Goal: Information Seeking & Learning: Learn about a topic

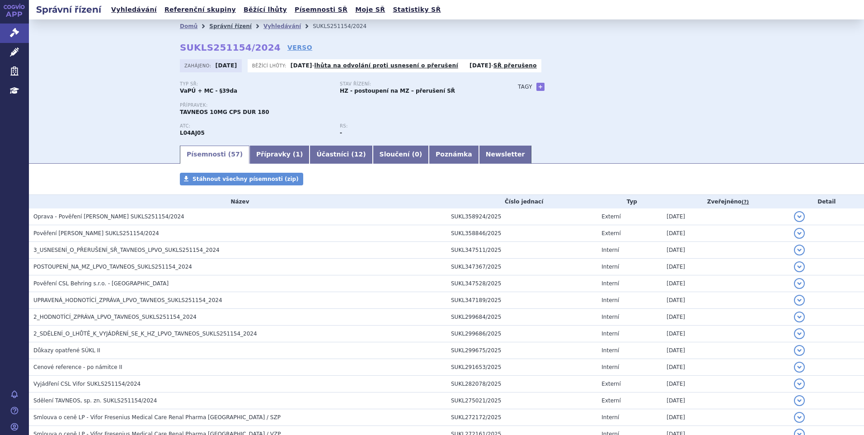
click at [221, 25] on link "Správní řízení" at bounding box center [230, 26] width 42 height 6
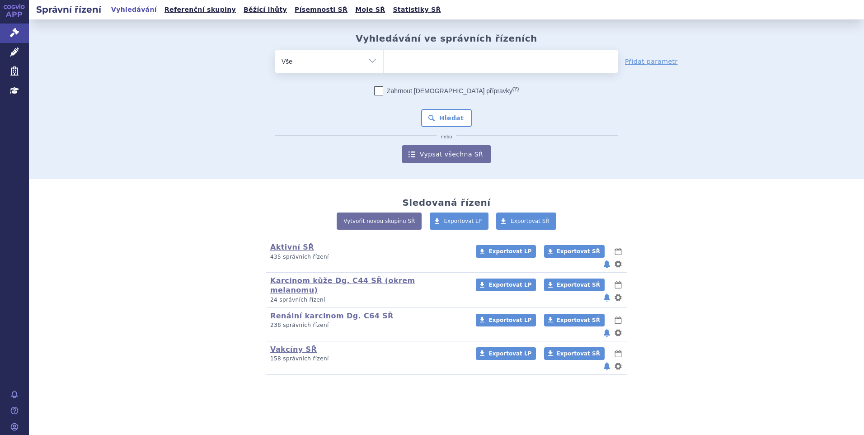
drag, startPoint x: 419, startPoint y: 59, endPoint x: 398, endPoint y: 67, distance: 21.9
click at [417, 61] on ul at bounding box center [501, 59] width 234 height 19
click at [384, 61] on select at bounding box center [383, 61] width 0 height 23
type input "ba"
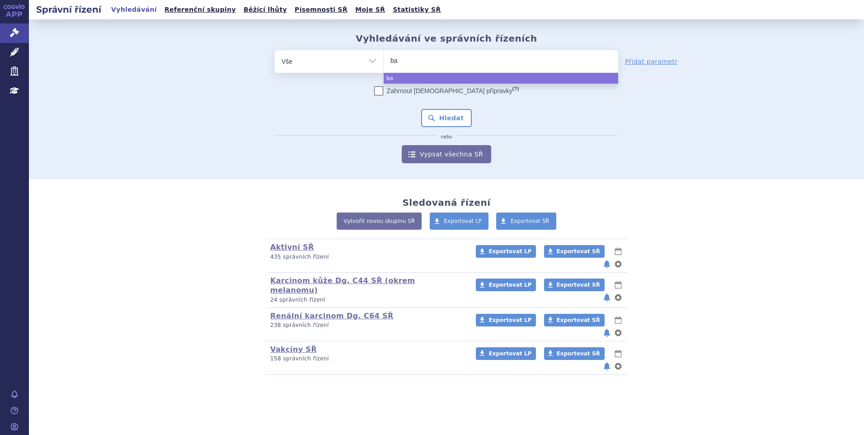
type input "bae"
type input "baen"
type input "baenc"
type input "baencio"
select select "baencio"
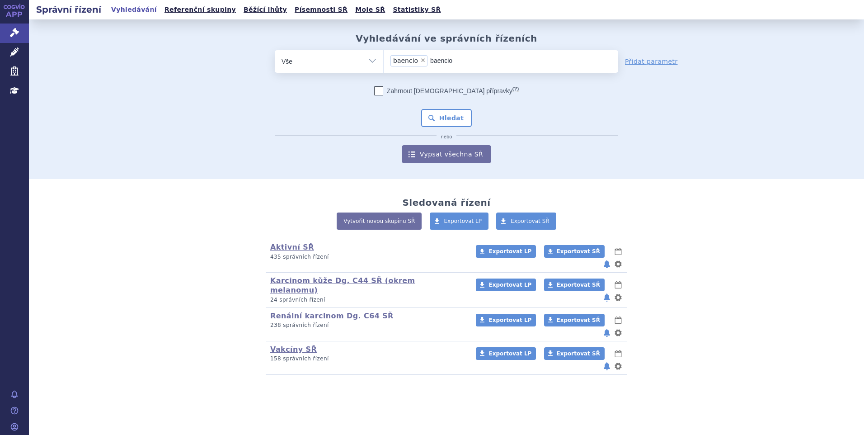
type input "baenci"
select select
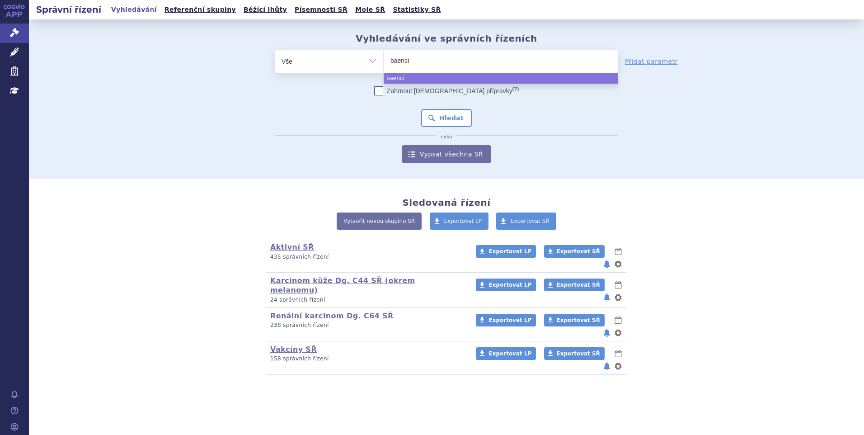
type input "baenc"
type input "bae"
type input "bav"
type input "bave"
type input "baven"
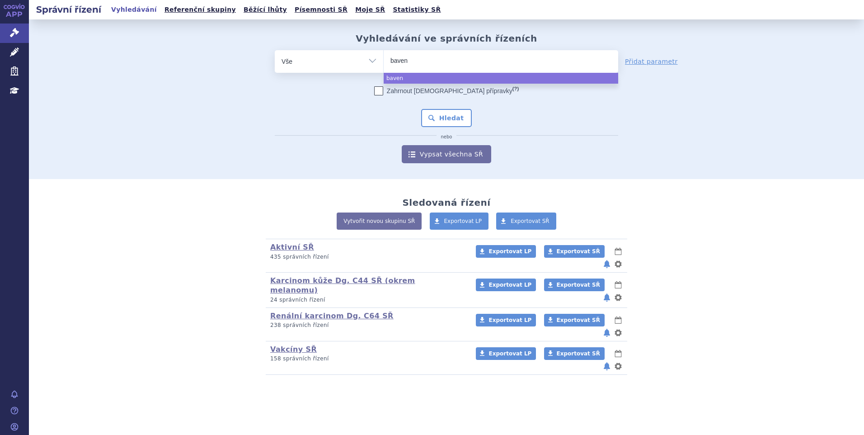
type input "bavenc"
type input "bavenci"
type input "bavencio"
select select "bavencio"
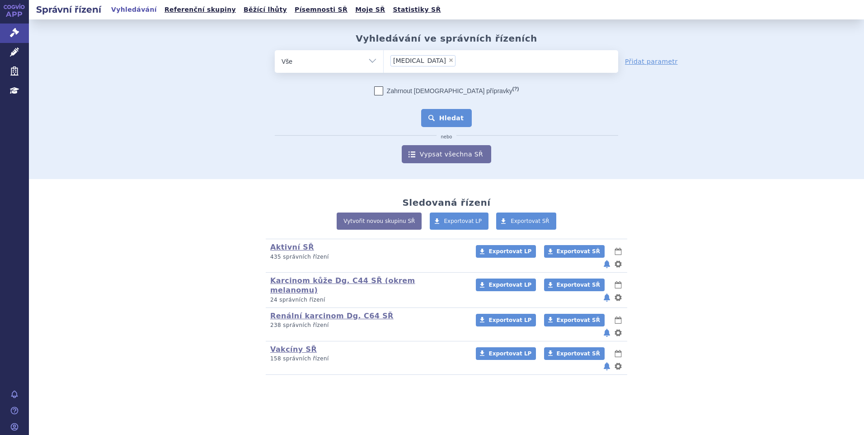
click at [437, 120] on button "Hledat" at bounding box center [446, 118] width 51 height 18
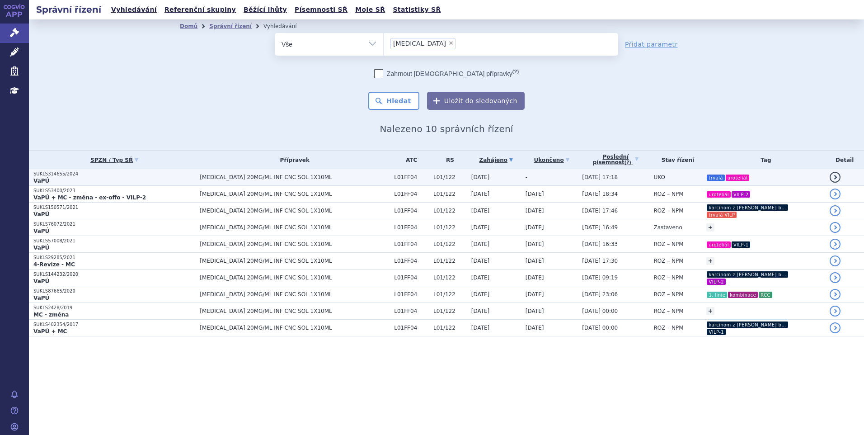
click at [211, 177] on span "[MEDICAL_DATA] 20MG/ML INF CNC SOL 1X10ML" at bounding box center [295, 177] width 190 height 6
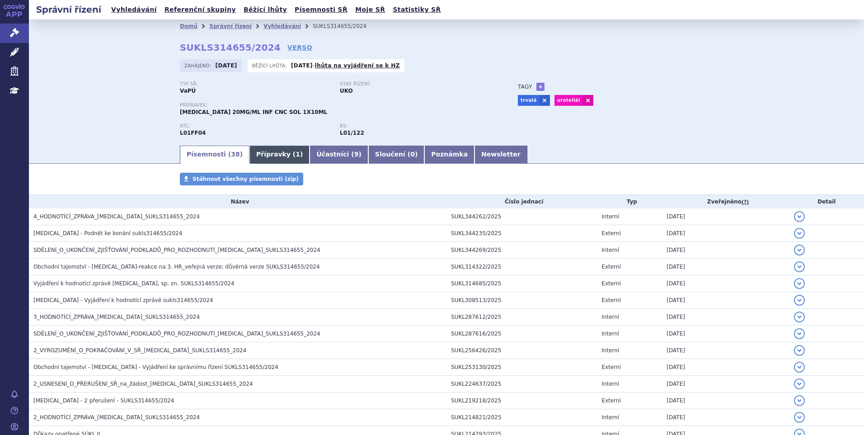
drag, startPoint x: 260, startPoint y: 156, endPoint x: 460, endPoint y: 216, distance: 208.3
click at [260, 156] on link "Přípravky ( 1 )" at bounding box center [279, 154] width 60 height 18
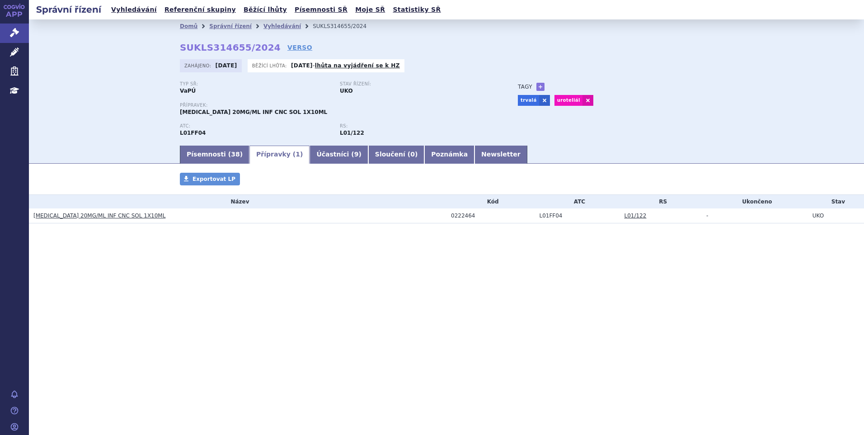
click at [460, 216] on div "0222464" at bounding box center [493, 215] width 84 height 6
copy div "0222464"
drag, startPoint x: 31, startPoint y: 218, endPoint x: 59, endPoint y: 218, distance: 28.0
click at [59, 218] on td "BAVENCIO 20MG/ML INF CNC SOL 1X10ML" at bounding box center [237, 215] width 417 height 15
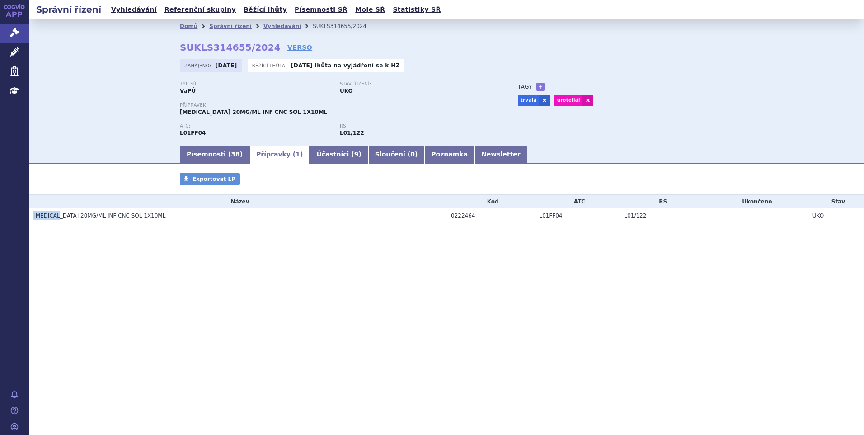
copy link "BAVENCIO"
drag, startPoint x: 170, startPoint y: 223, endPoint x: 61, endPoint y: 218, distance: 109.0
click at [61, 218] on table "Název Kód ATC RS Ukončeno Stav BAVENCIO 20MG/ML INF CNC SOL 1X10ML 0222464 L01F…" at bounding box center [446, 209] width 835 height 28
copy link "20MG/ML INF CNC SOL 1X10ML"
drag, startPoint x: 354, startPoint y: 25, endPoint x: 295, endPoint y: 31, distance: 58.6
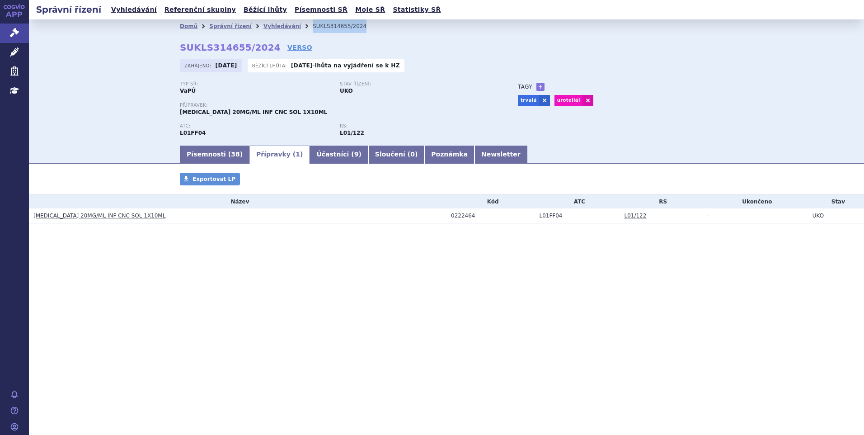
click at [295, 31] on ul "Domů Správní řízení Vyhledávání SUKLS314655/2024" at bounding box center [446, 26] width 533 height 14
copy ul "Vyhledávání SUKLS314655/2024"
click at [216, 153] on link "Písemnosti ( 38 )" at bounding box center [215, 154] width 70 height 18
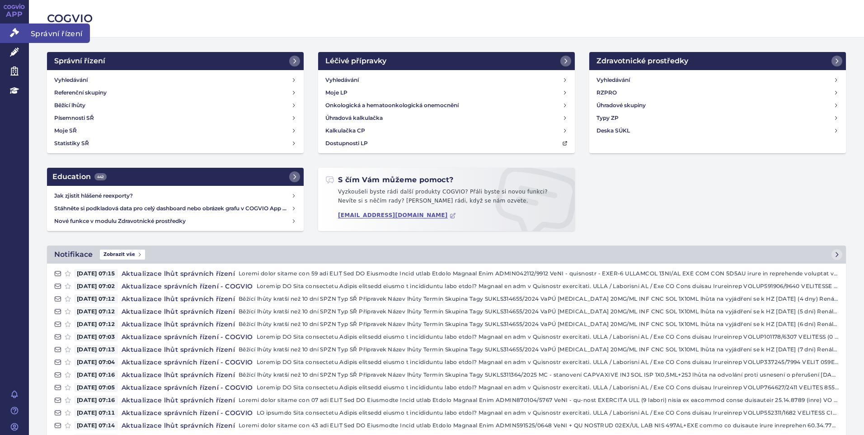
click at [16, 33] on icon at bounding box center [14, 32] width 9 height 9
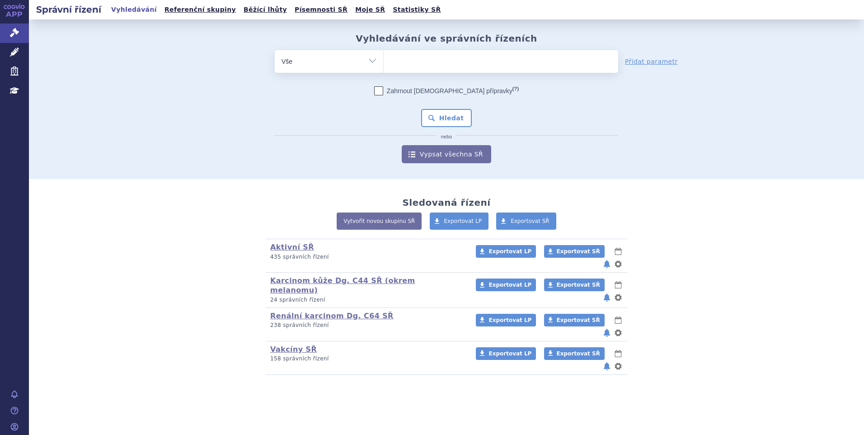
click at [402, 59] on ul at bounding box center [501, 59] width 234 height 19
click at [384, 59] on select at bounding box center [383, 61] width 0 height 23
type input "li"
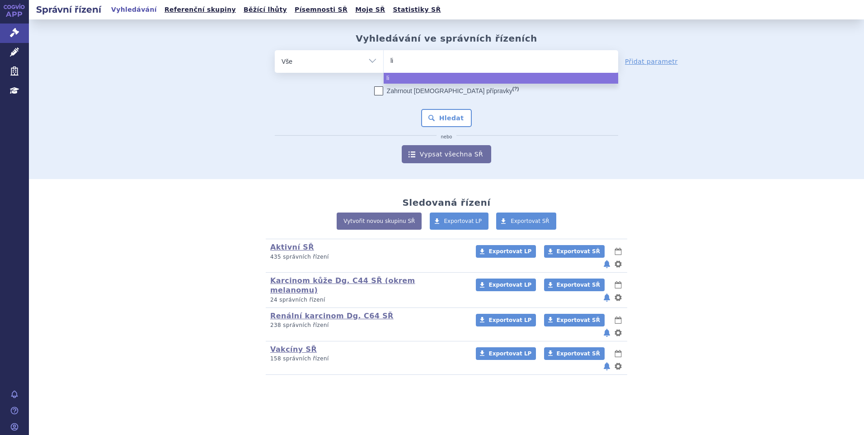
type input "lib"
type input "libro"
type input "librox"
type input "libro"
type input "librox"
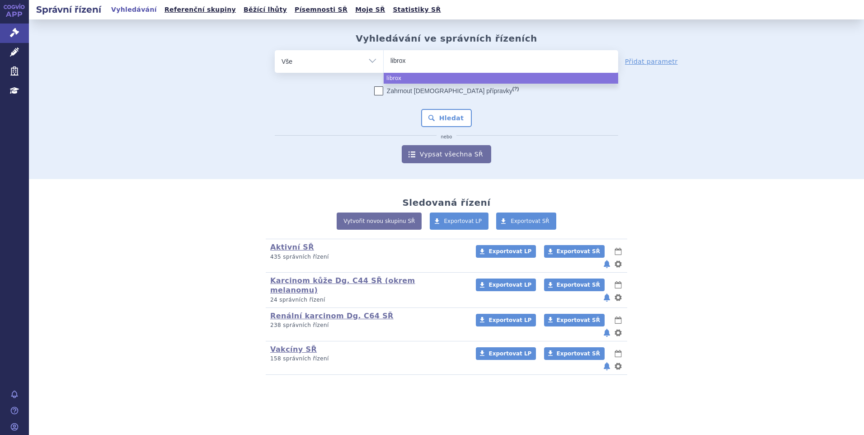
type input "libroxa"
type input "libroxar"
select select "libroxar"
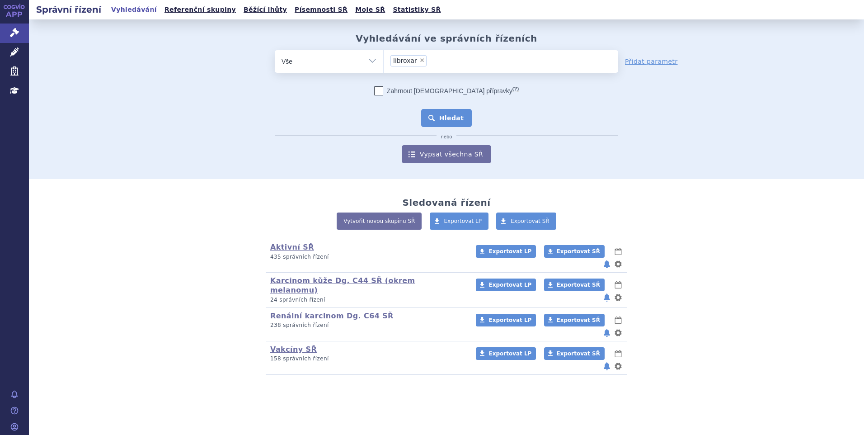
click at [453, 116] on button "Hledat" at bounding box center [446, 118] width 51 height 18
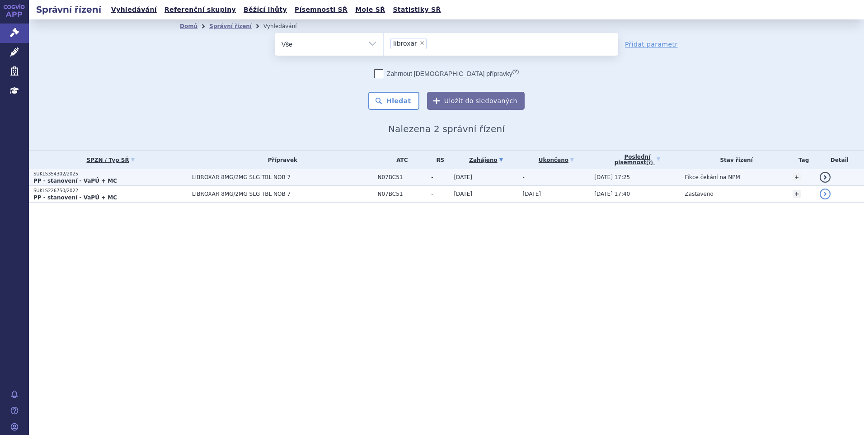
click at [581, 176] on td "-" at bounding box center [554, 177] width 72 height 17
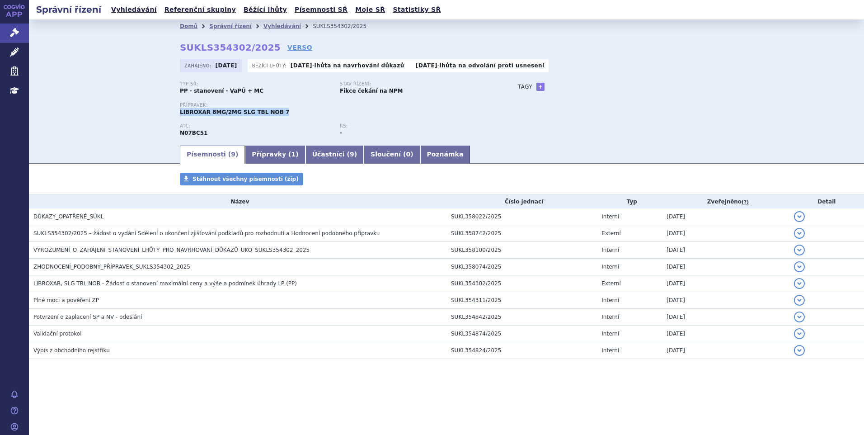
drag, startPoint x: 174, startPoint y: 114, endPoint x: 273, endPoint y: 115, distance: 98.9
click at [273, 115] on div "Domů Správní řízení Vyhledávání SUKLS354302/2025 SUKLS354302/2025 VERSO Zahájen…" at bounding box center [446, 88] width 569 height 111
copy span "LIBROXAR 8MG/2MG SLG TBL NOB 7"
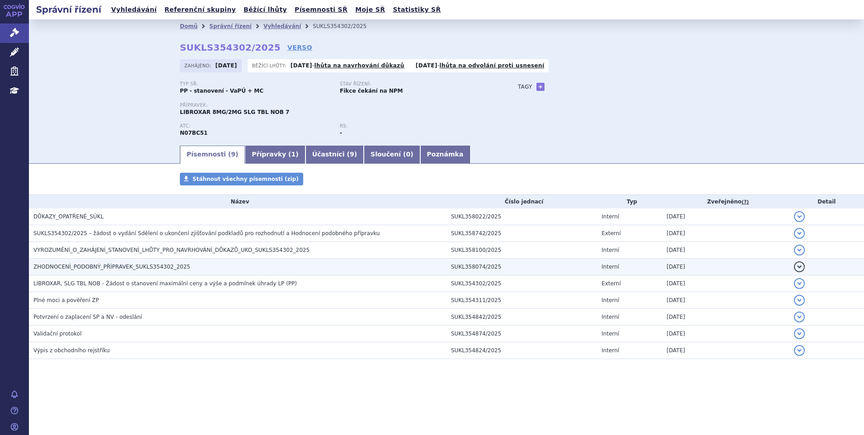
click at [103, 267] on span "ZHODNOCENÍ_PODOBNÝ_PŘÍPRAVEK_SUKLS354302_2025" at bounding box center [111, 266] width 157 height 6
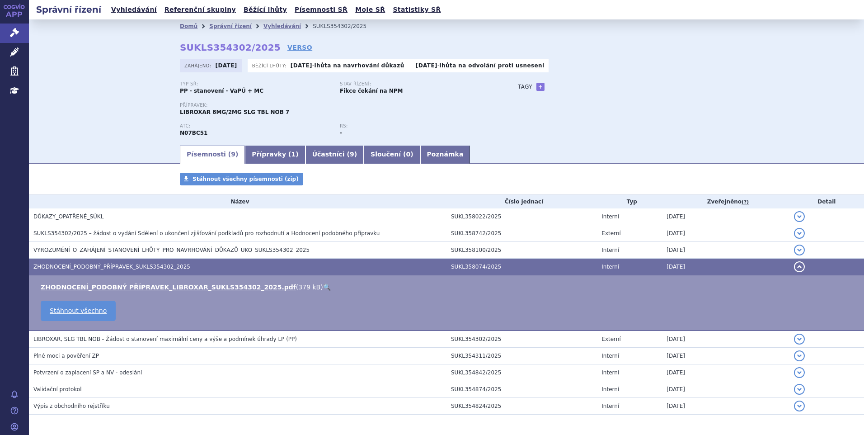
click at [323, 286] on link "🔍" at bounding box center [327, 286] width 8 height 7
drag, startPoint x: 280, startPoint y: 112, endPoint x: 206, endPoint y: 111, distance: 74.6
click at [206, 111] on div "Přípravek: LIBROXAR 8MG/2MG SLG TBL NOB 7" at bounding box center [340, 110] width 320 height 14
copy span "8MG/2MG SLG TBL NOB 7"
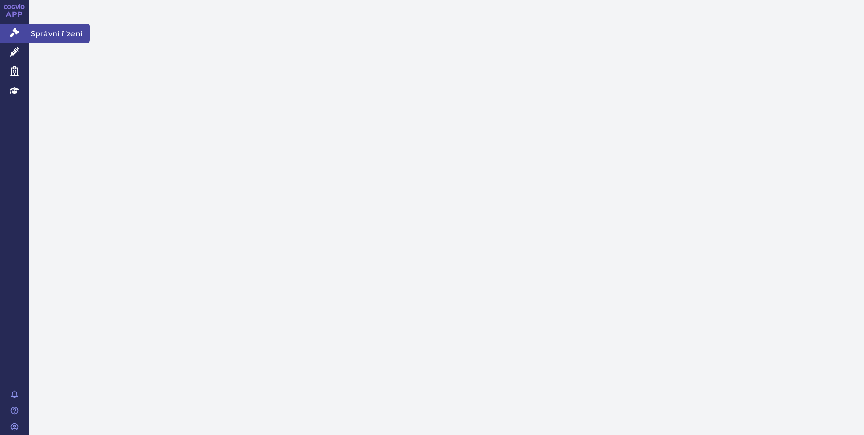
click at [26, 30] on link "Správní řízení" at bounding box center [14, 32] width 29 height 19
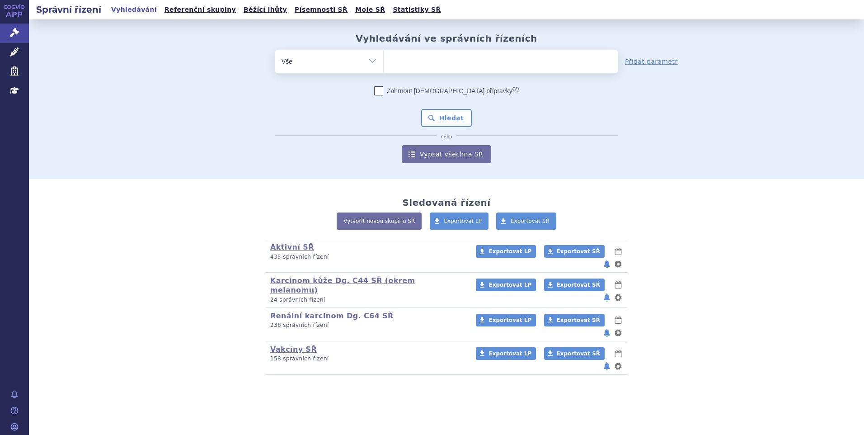
click at [401, 58] on ul at bounding box center [501, 59] width 234 height 19
click at [384, 58] on select at bounding box center [383, 61] width 0 height 23
type input "li"
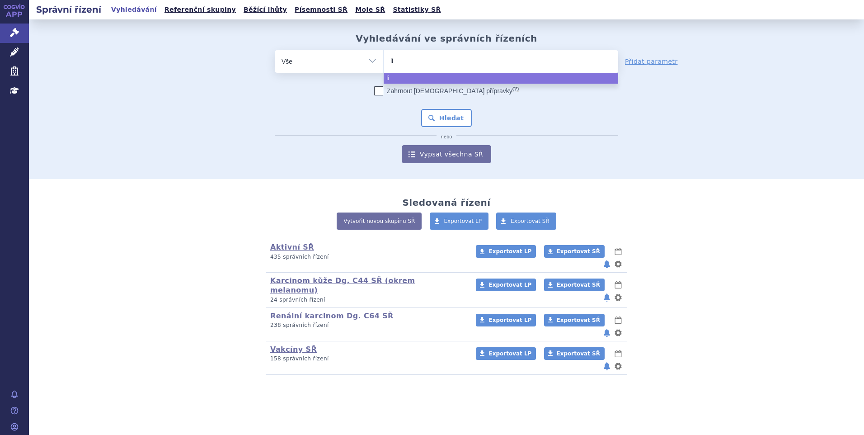
type input "l"
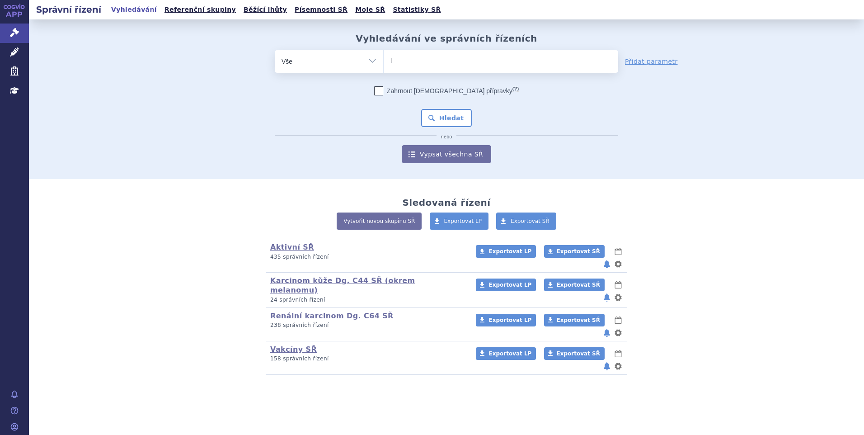
type input "li"
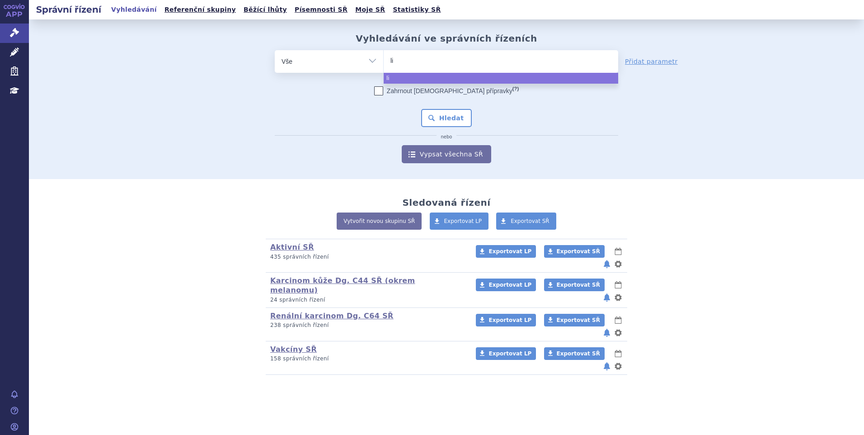
type input "lib"
type input "libr"
type input "libro"
type input "librox"
type input "libroxa"
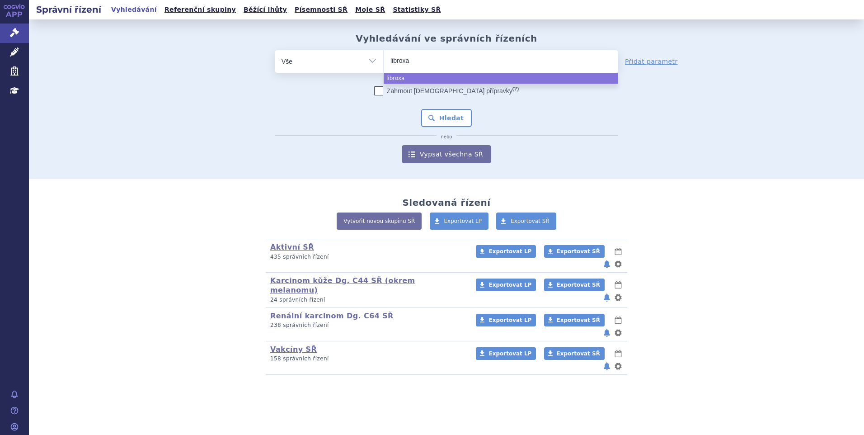
type input "libroxar"
select select "libroxar"
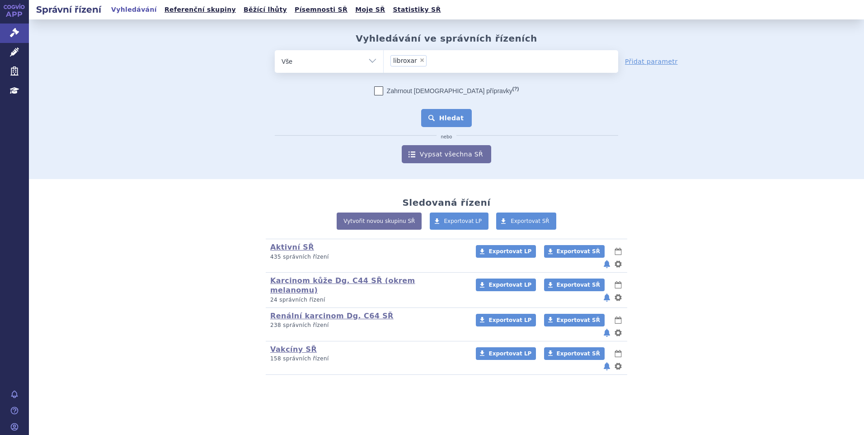
click at [457, 116] on button "Hledat" at bounding box center [446, 118] width 51 height 18
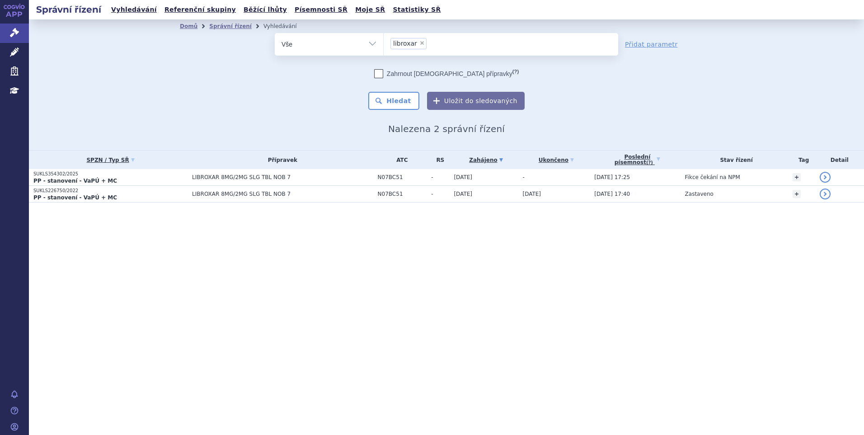
click at [226, 206] on section "Domů Správní řízení Vyhledávání Vyhledávání ve správních řízeních odstranit Vše" at bounding box center [446, 128] width 835 height 219
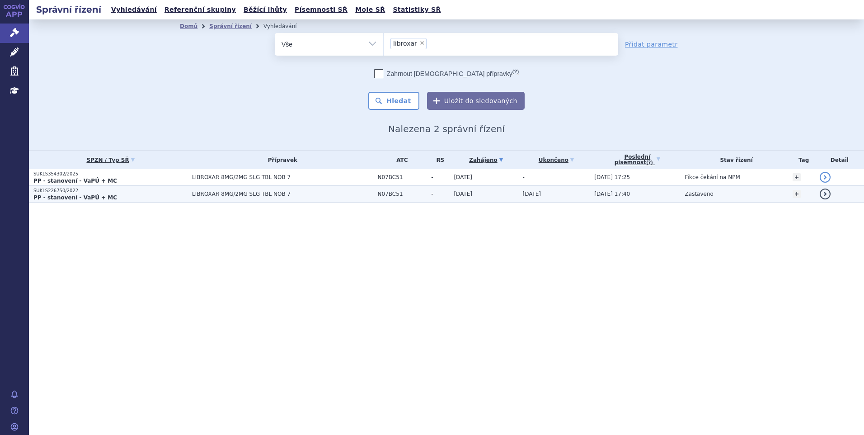
click at [224, 200] on td "LIBROXAR 8MG/2MG SLG TBL NOB 7" at bounding box center [280, 194] width 186 height 17
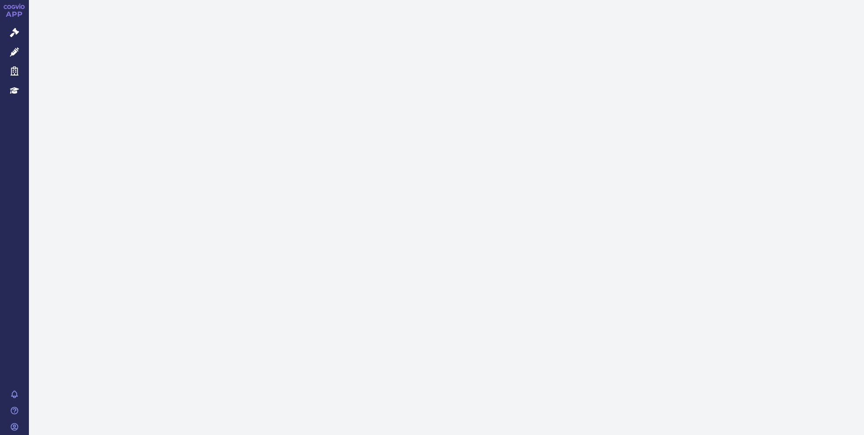
click at [17, 33] on icon at bounding box center [14, 32] width 9 height 9
click at [8, 52] on link "Léčivé přípravky" at bounding box center [14, 52] width 29 height 19
click at [19, 52] on link "Léčivé přípravky" at bounding box center [14, 52] width 29 height 19
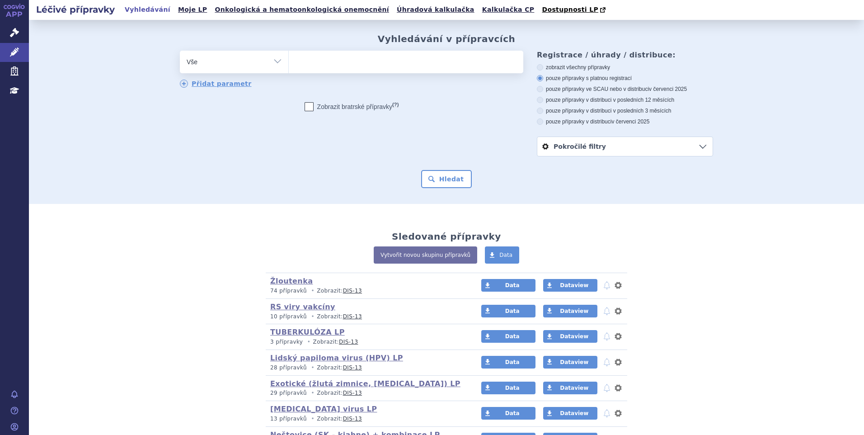
click at [332, 65] on ul at bounding box center [406, 60] width 234 height 19
click at [289, 65] on select at bounding box center [288, 61] width 0 height 23
paste input "0027903"
type input "0027903"
select select "0027903"
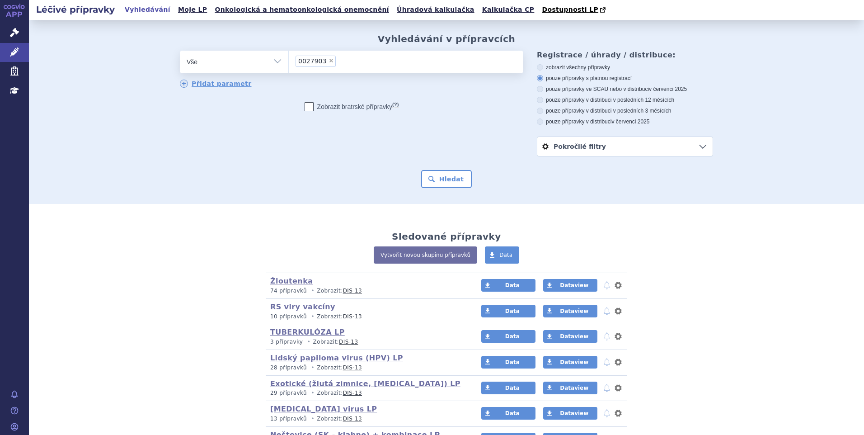
click at [303, 64] on span "0027903" at bounding box center [312, 61] width 28 height 6
click at [289, 64] on select "0027903" at bounding box center [288, 61] width 0 height 23
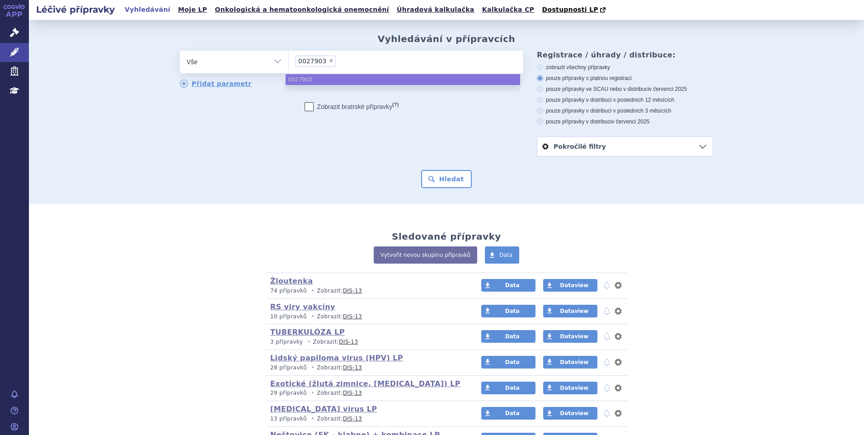
paste input "0027903"
type input "0027903"
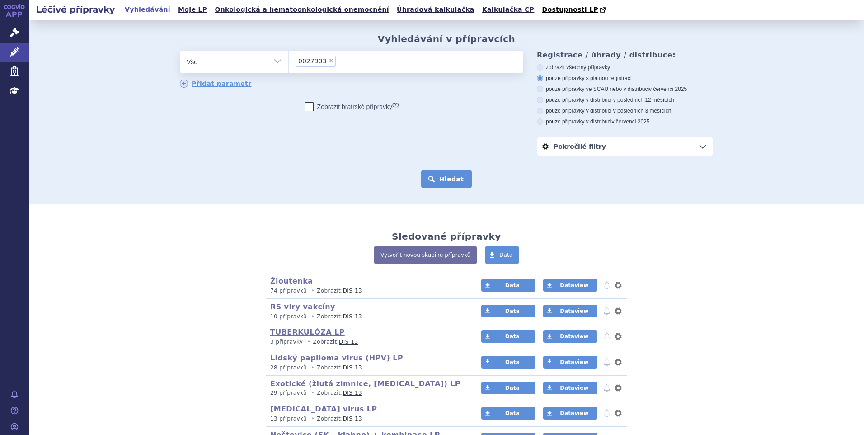
click at [433, 183] on button "Hledat" at bounding box center [446, 179] width 51 height 18
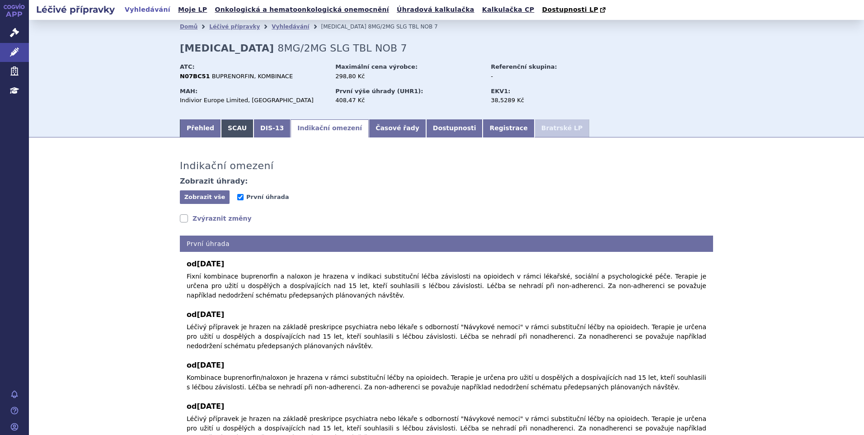
click at [236, 131] on link "SCAU" at bounding box center [237, 128] width 33 height 18
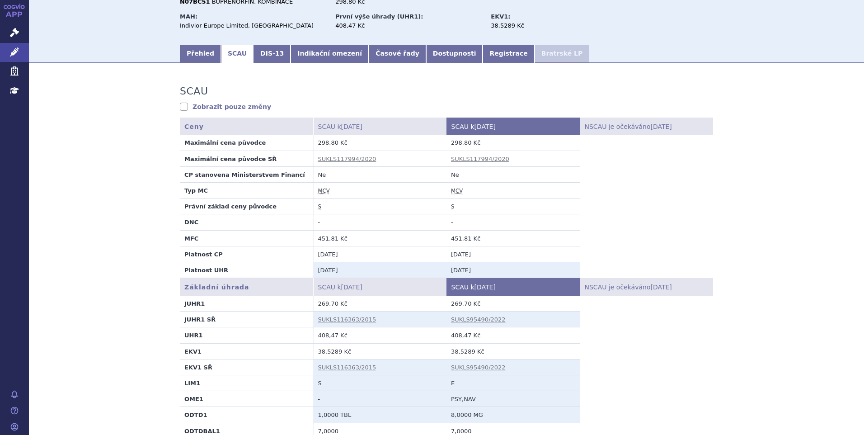
scroll to position [90, 0]
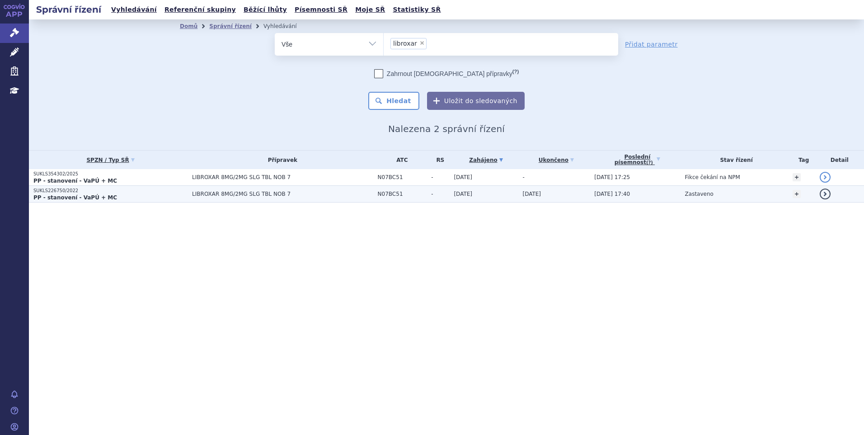
click at [316, 195] on span "LIBROXAR 8MG/2MG SLG TBL NOB 7" at bounding box center [282, 194] width 181 height 6
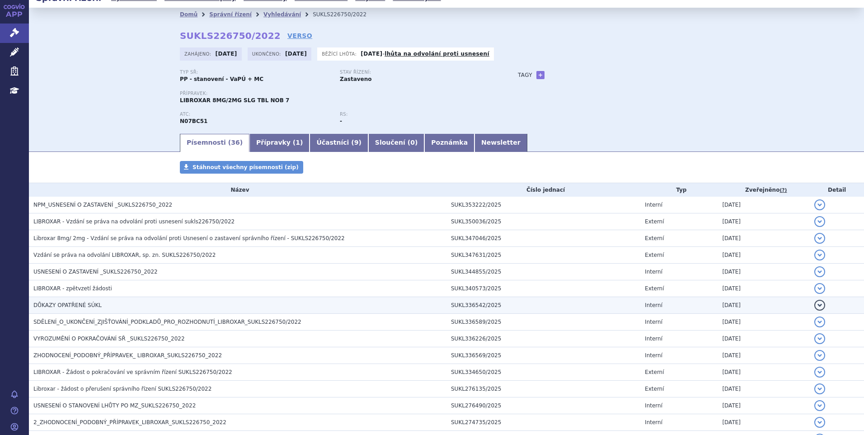
scroll to position [45, 0]
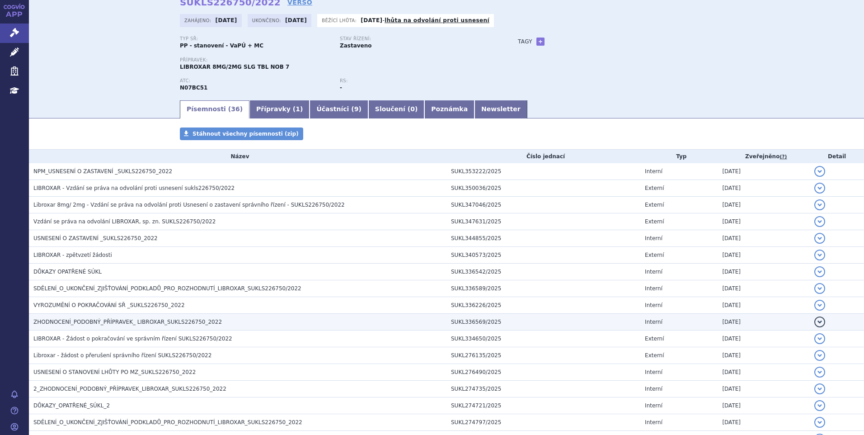
click at [102, 318] on h3 "ZHODNOCENÍ_PODOBNÝ_PŘÍPRAVEK_ LIBROXAR_SUKLS226750_2022" at bounding box center [239, 321] width 413 height 9
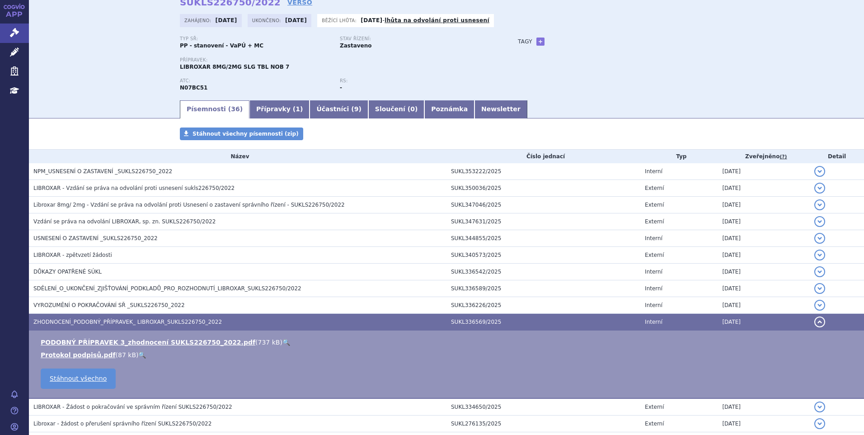
click at [282, 341] on link "🔍" at bounding box center [286, 341] width 8 height 7
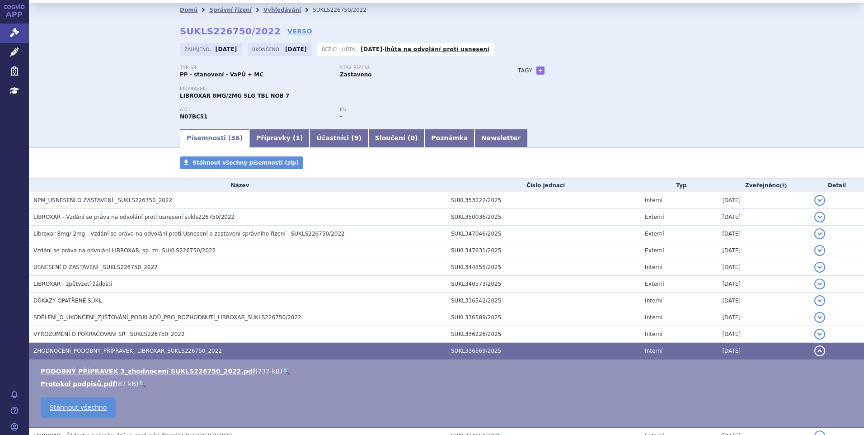
scroll to position [0, 0]
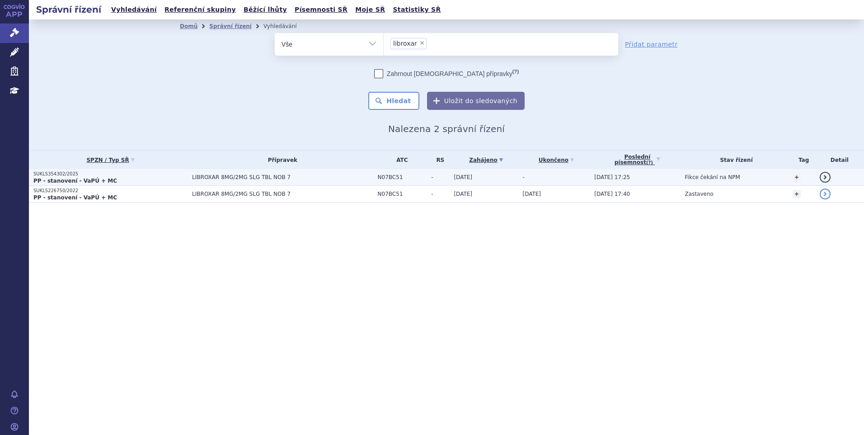
click at [313, 175] on span "LIBROXAR 8MG/2MG SLG TBL NOB 7" at bounding box center [282, 177] width 181 height 6
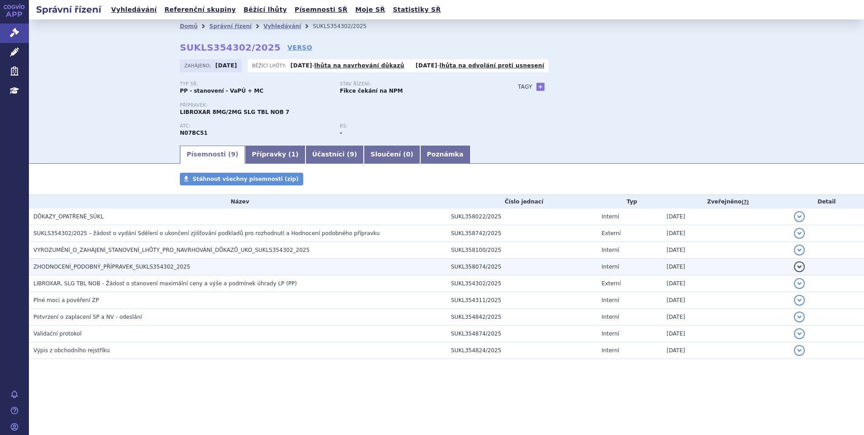
click at [117, 267] on span "ZHODNOCENÍ_PODOBNÝ_PŘÍPRAVEK_SUKLS354302_2025" at bounding box center [111, 266] width 157 height 6
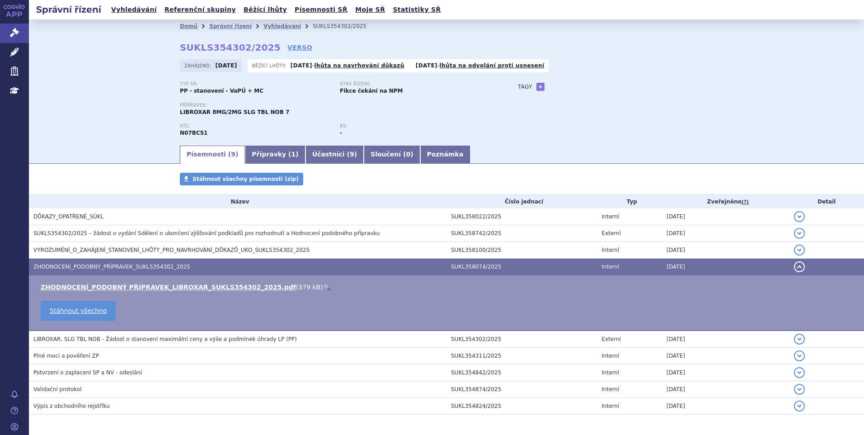
click at [323, 286] on link "🔍" at bounding box center [327, 286] width 8 height 7
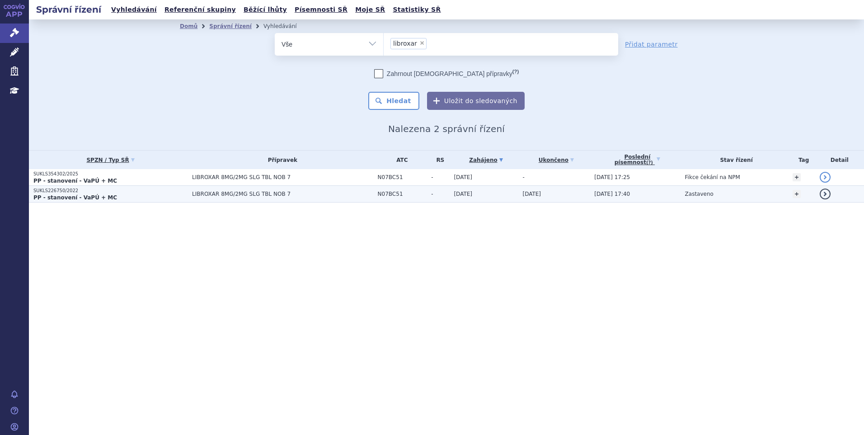
click at [178, 192] on p "SUKLS226750/2022" at bounding box center [110, 190] width 154 height 6
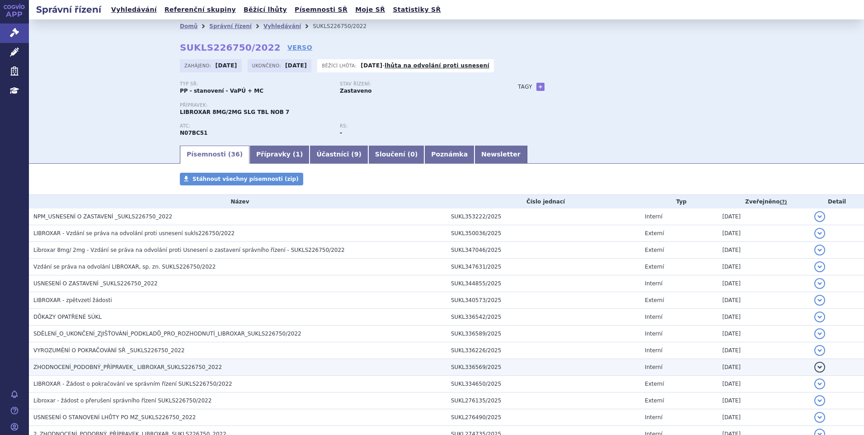
click at [89, 364] on span "ZHODNOCENÍ_PODOBNÝ_PŘÍPRAVEK_ LIBROXAR_SUKLS226750_2022" at bounding box center [127, 367] width 188 height 6
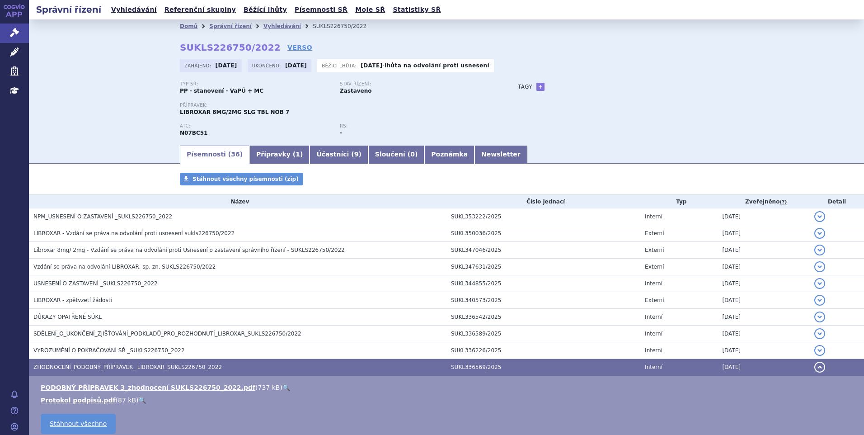
click at [282, 386] on link "🔍" at bounding box center [286, 387] width 8 height 7
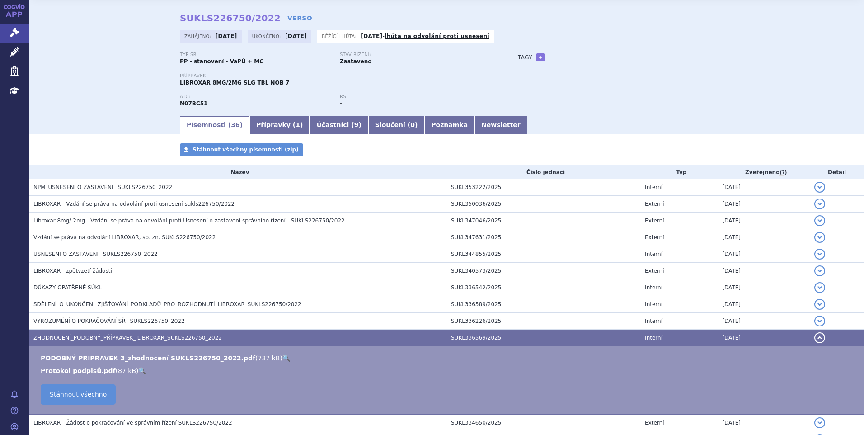
scroll to position [45, 0]
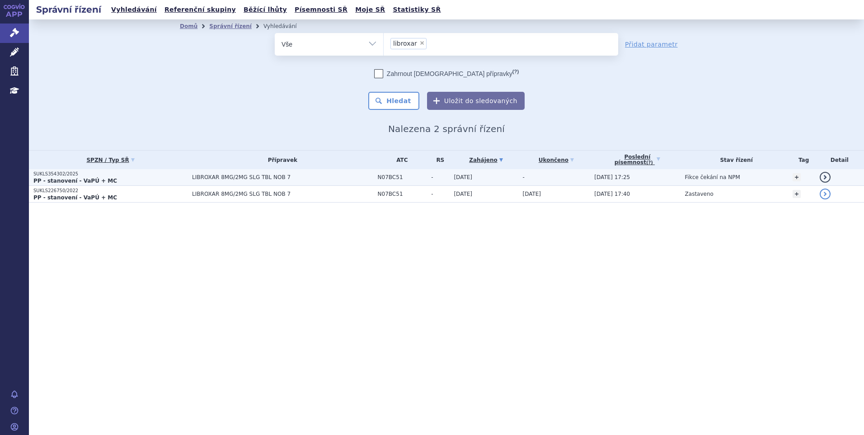
click at [36, 175] on p "SUKLS354302/2025" at bounding box center [110, 174] width 154 height 6
click at [81, 174] on p "SUKLS354302/2025" at bounding box center [110, 174] width 154 height 6
click at [293, 173] on td "LIBROXAR 8MG/2MG SLG TBL NOB 7" at bounding box center [280, 177] width 186 height 17
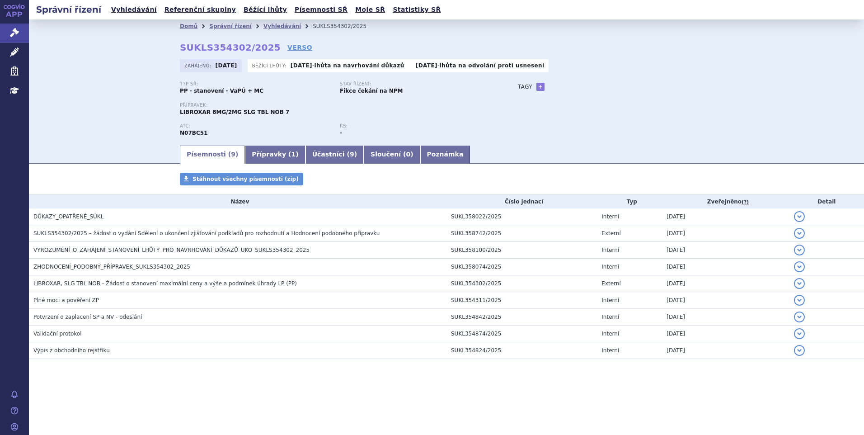
click at [313, 29] on li "SUKLS354302/2025" at bounding box center [346, 26] width 66 height 14
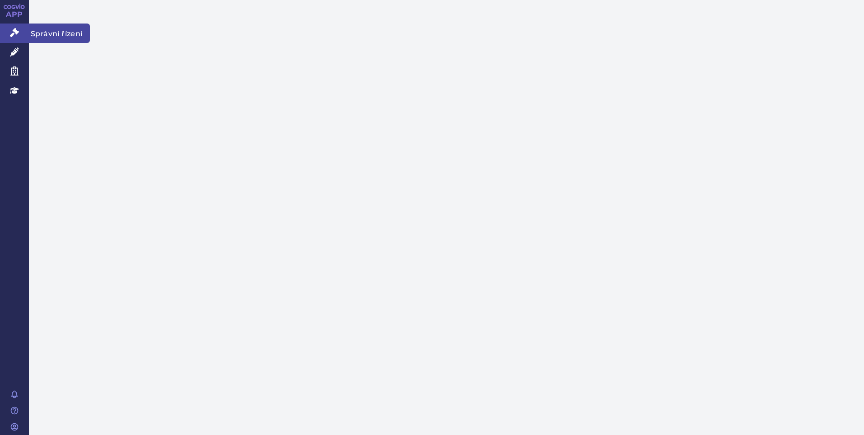
click at [17, 32] on icon at bounding box center [14, 32] width 9 height 9
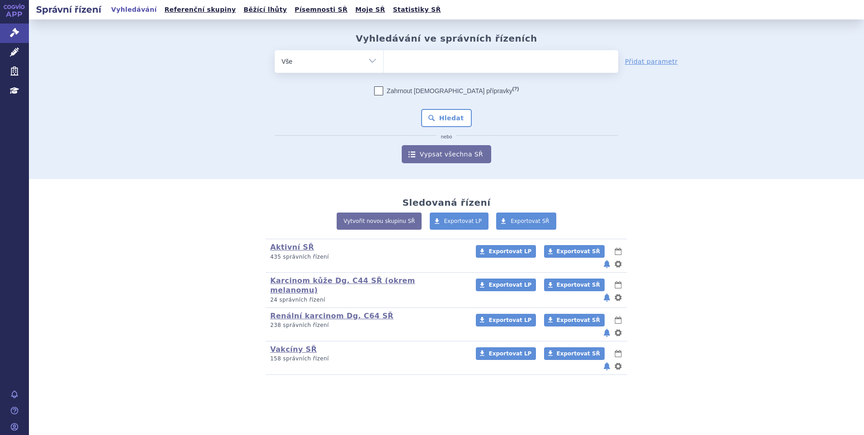
click at [400, 55] on ul at bounding box center [501, 59] width 234 height 19
click at [384, 55] on select at bounding box center [383, 61] width 0 height 23
click at [399, 58] on ul at bounding box center [501, 59] width 234 height 19
click at [384, 58] on select at bounding box center [383, 61] width 0 height 23
click at [398, 60] on ul at bounding box center [501, 59] width 234 height 19
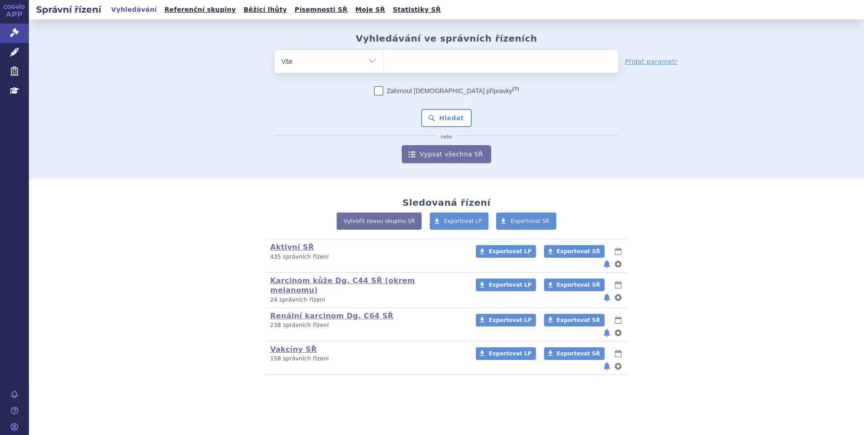
click at [384, 60] on select at bounding box center [383, 61] width 0 height 23
paste input "SUKLS354302/2025"
type input "SUKLS354302/2025"
select select "SUKLS354302/2025"
click at [441, 114] on button "Hledat" at bounding box center [446, 118] width 51 height 18
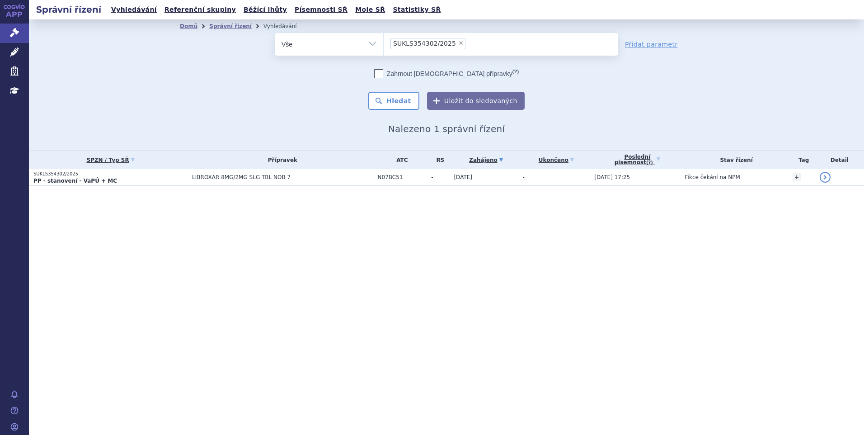
click at [454, 47] on li "× SUKLS354302/2025" at bounding box center [427, 43] width 75 height 11
click at [384, 47] on select "SUKLS354302/2025" at bounding box center [383, 44] width 0 height 23
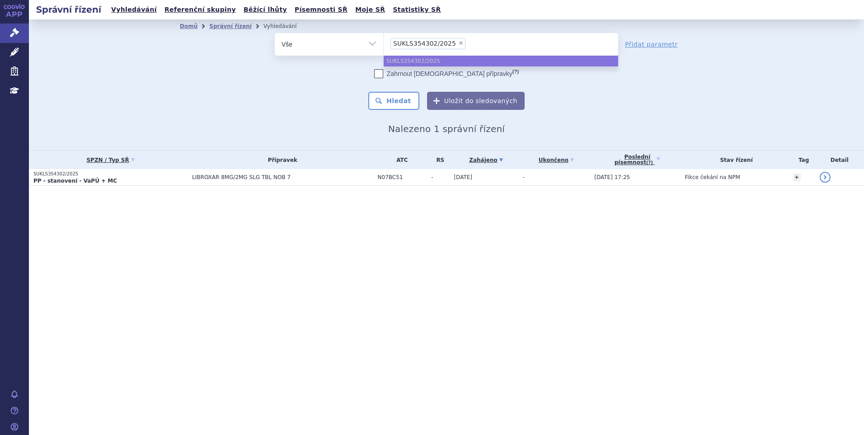
click at [458, 44] on span "×" at bounding box center [460, 42] width 5 height 5
click at [384, 44] on select "SUKLS354302/2025" at bounding box center [383, 44] width 0 height 23
select select
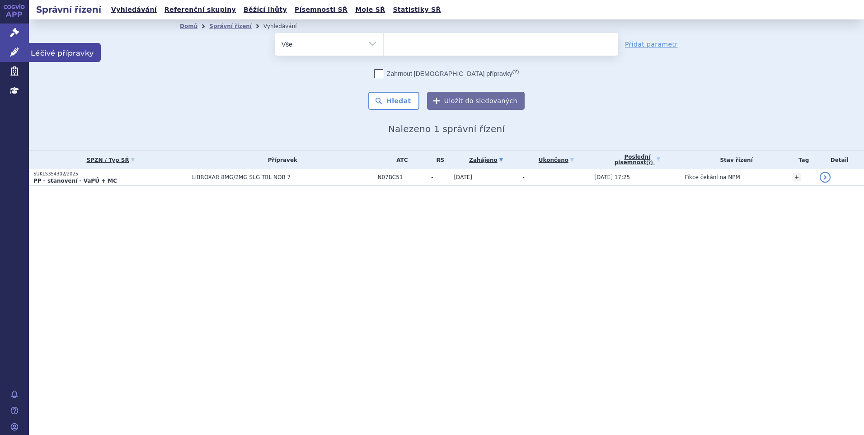
click at [23, 54] on link "Léčivé přípravky" at bounding box center [14, 52] width 29 height 19
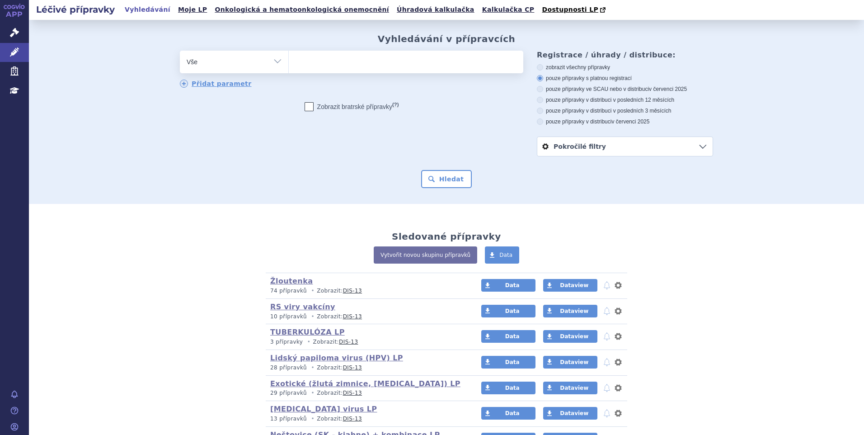
click at [309, 64] on ul at bounding box center [406, 60] width 234 height 19
click at [289, 64] on select at bounding box center [288, 61] width 0 height 23
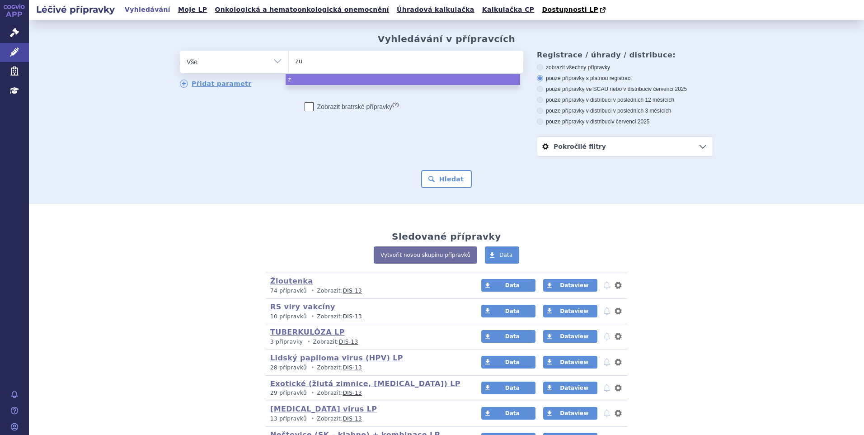
type input "zub"
type input "zubs"
type input "zub"
type input "zubso"
type input "zubsol"
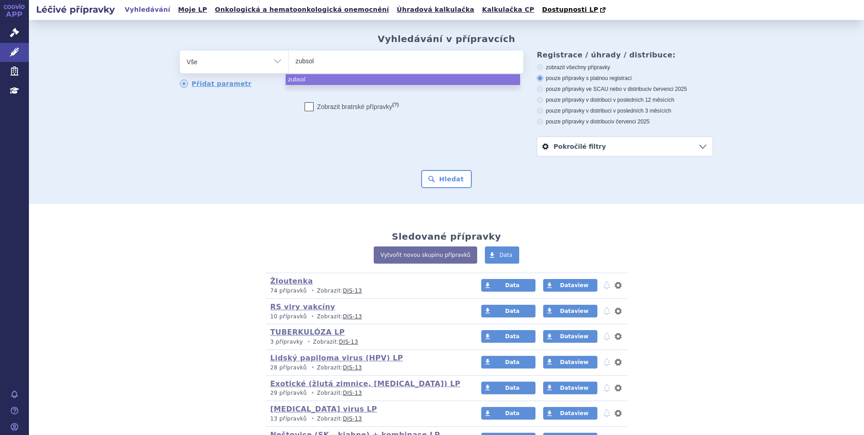
type input "[MEDICAL_DATA]"
select select "[MEDICAL_DATA]"
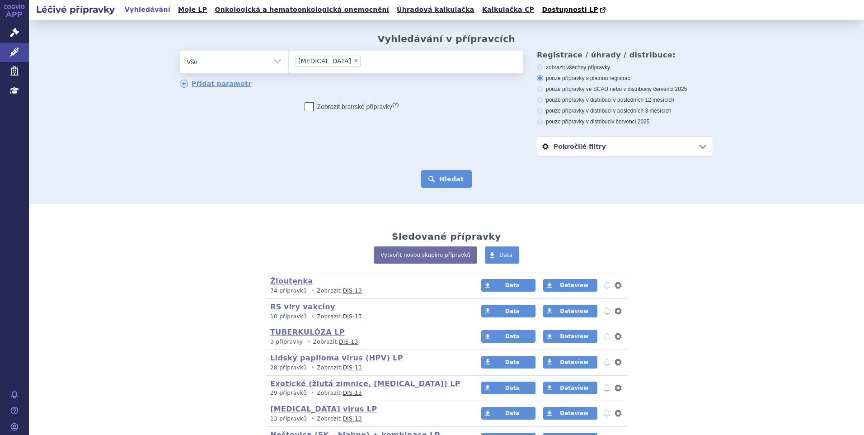
click at [432, 171] on button "Hledat" at bounding box center [446, 179] width 51 height 18
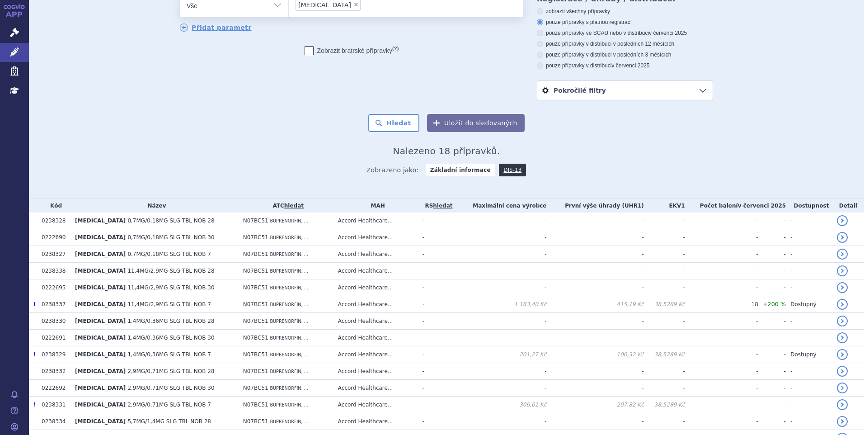
scroll to position [172, 0]
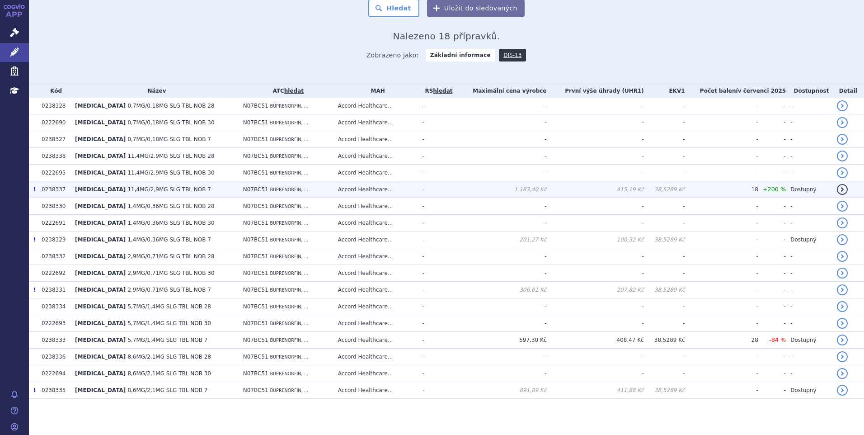
click at [433, 185] on td "-" at bounding box center [435, 189] width 37 height 17
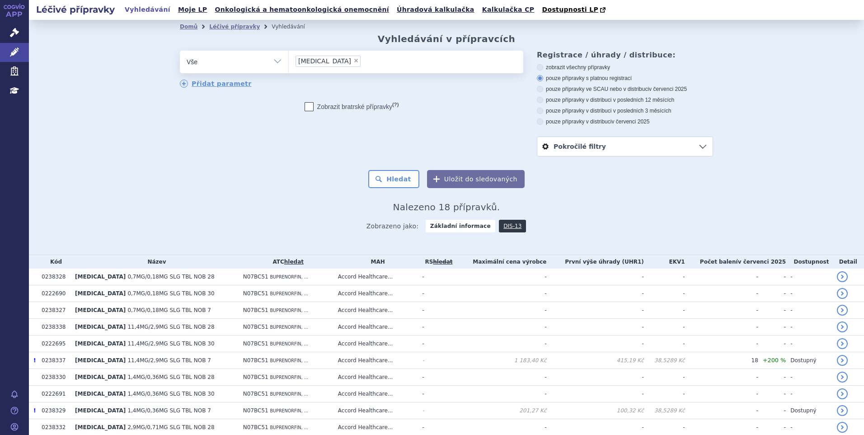
scroll to position [172, 0]
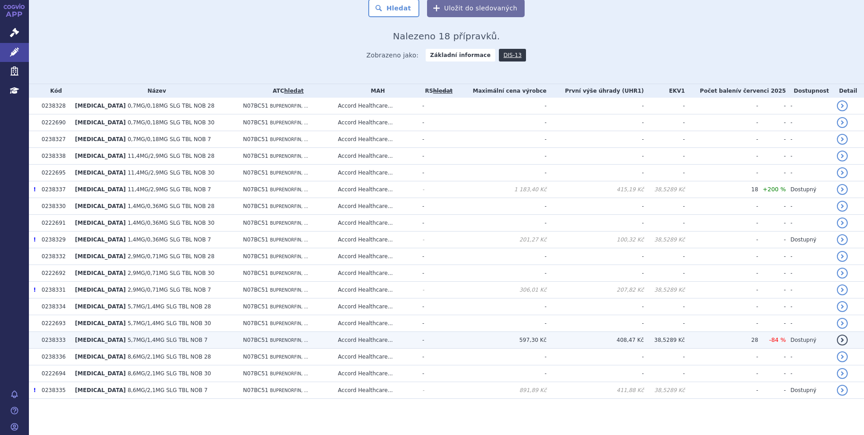
click at [616, 341] on td "408,47 Kč" at bounding box center [595, 340] width 97 height 17
